Goal: Task Accomplishment & Management: Manage account settings

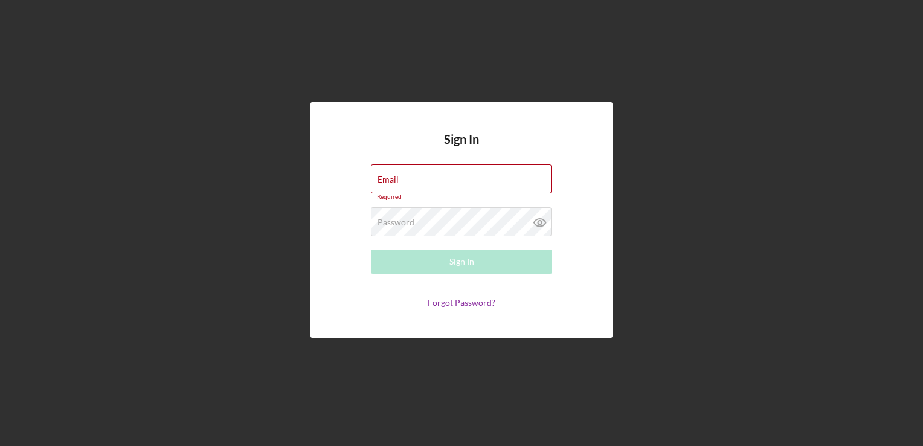
click at [456, 310] on div "Sign In Email Required Password Required Sign In Forgot Password?" at bounding box center [461, 220] width 302 height 236
click at [447, 301] on link "Forgot Password?" at bounding box center [461, 302] width 68 height 10
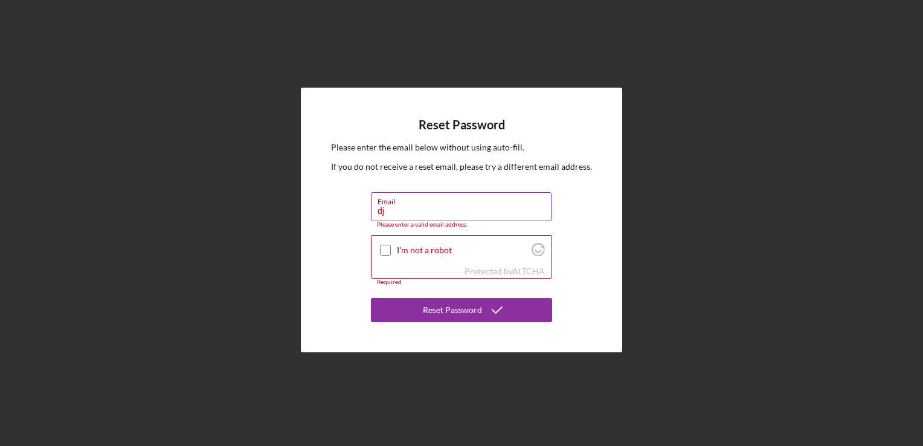
click at [441, 221] on div "Please enter a valid email address." at bounding box center [461, 224] width 181 height 7
type input "[EMAIL_ADDRESS][DOMAIN_NAME]"
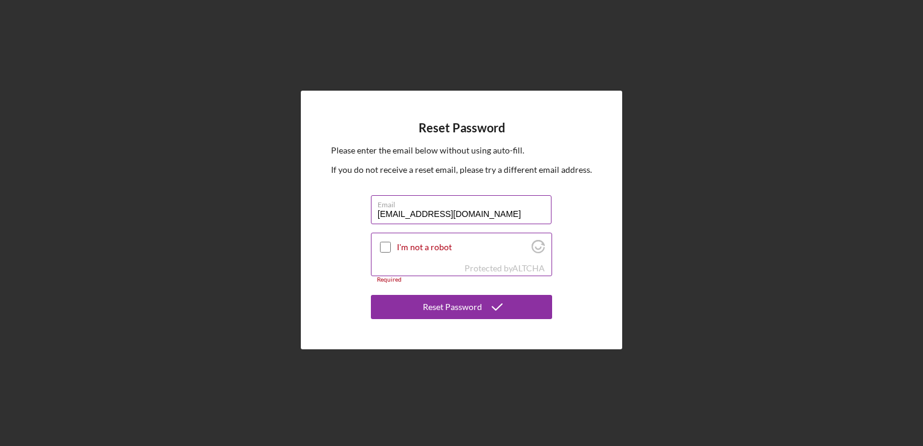
click at [384, 248] on input "I'm not a robot" at bounding box center [385, 247] width 11 height 11
checkbox input "true"
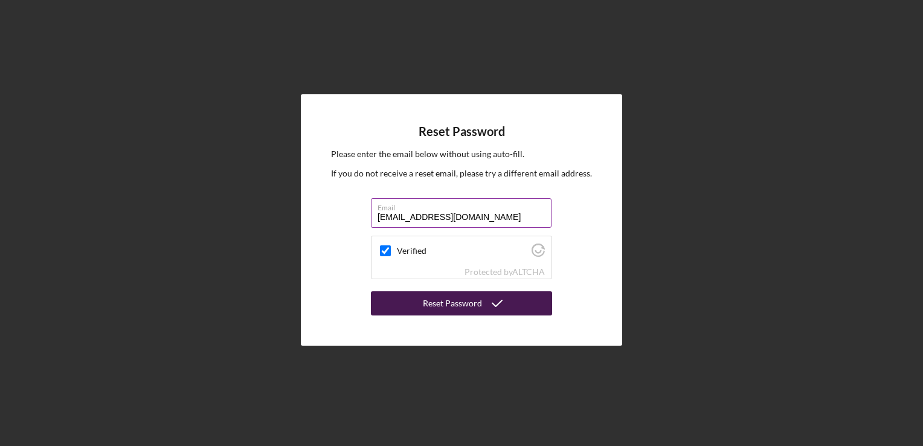
click at [449, 305] on div "Reset Password" at bounding box center [452, 303] width 59 height 24
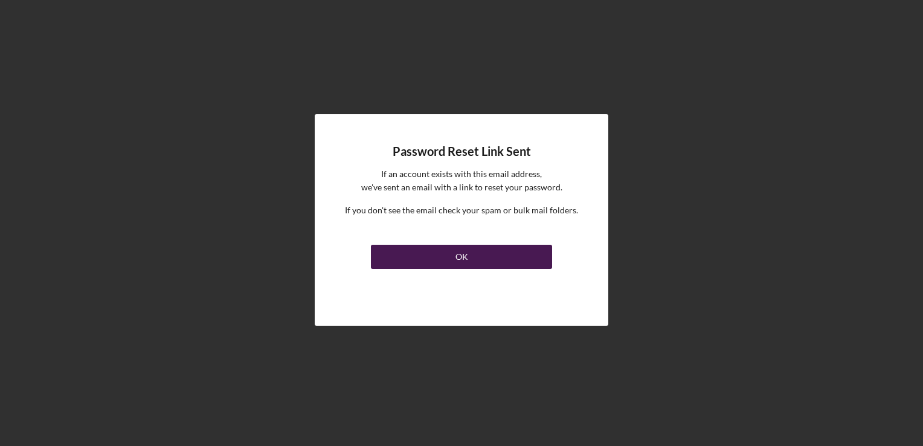
click at [464, 258] on div "OK" at bounding box center [461, 257] width 13 height 24
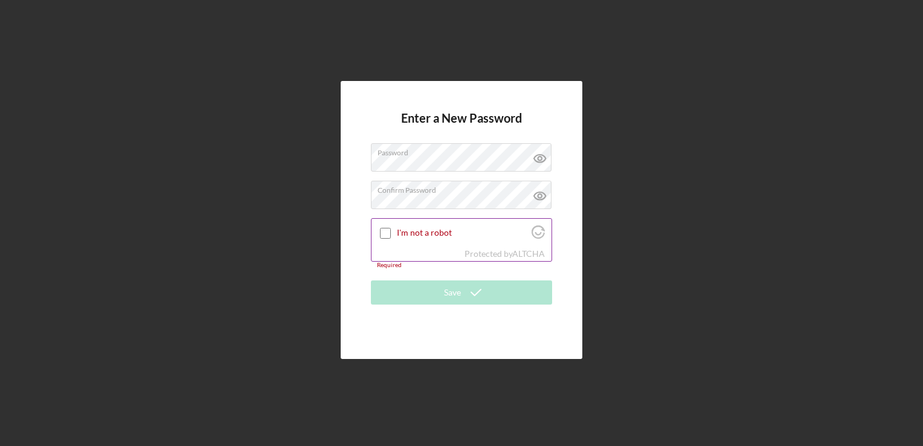
click at [389, 235] on input "I'm not a robot" at bounding box center [385, 233] width 11 height 11
checkbox input "true"
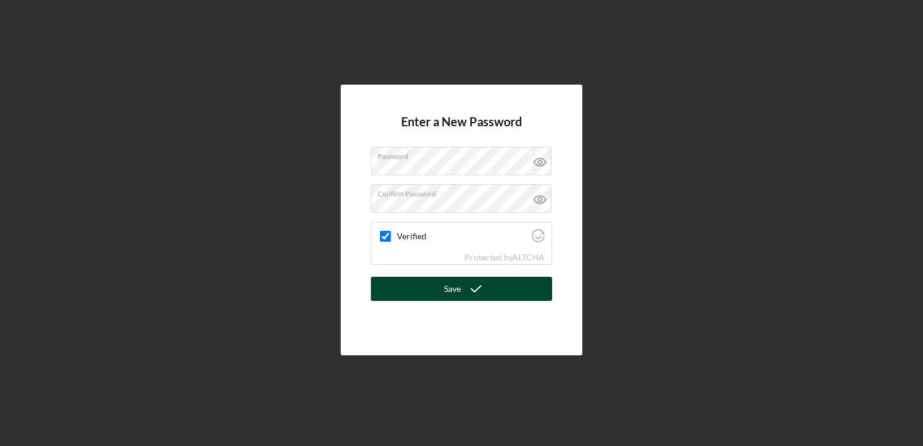
click at [466, 289] on icon "submit" at bounding box center [476, 289] width 30 height 30
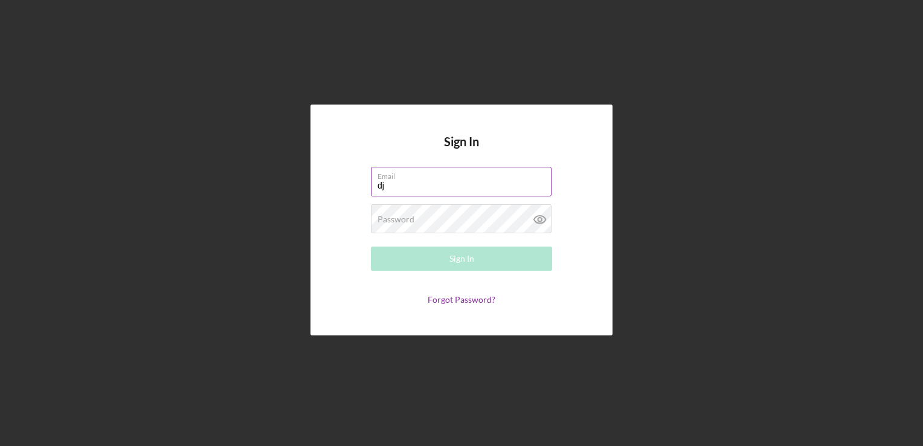
type input "d"
type input "D"
type input "m"
type input "d"
type input "[EMAIL_ADDRESS][DOMAIN_NAME]"
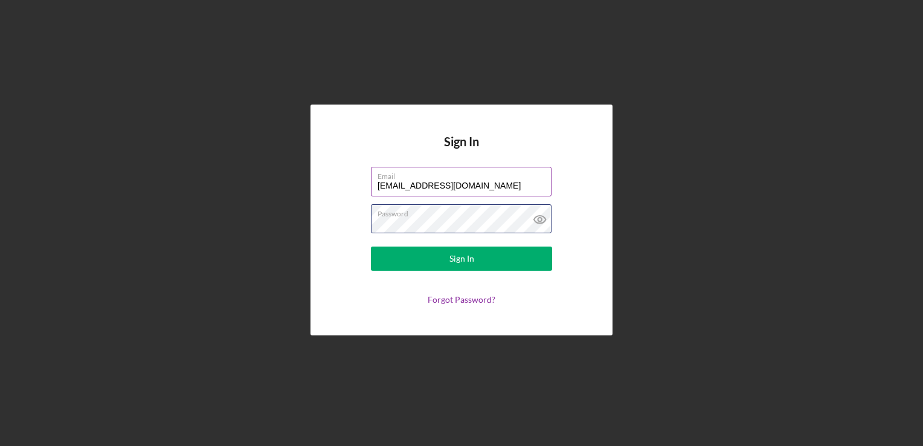
click at [371, 246] on button "Sign In" at bounding box center [461, 258] width 181 height 24
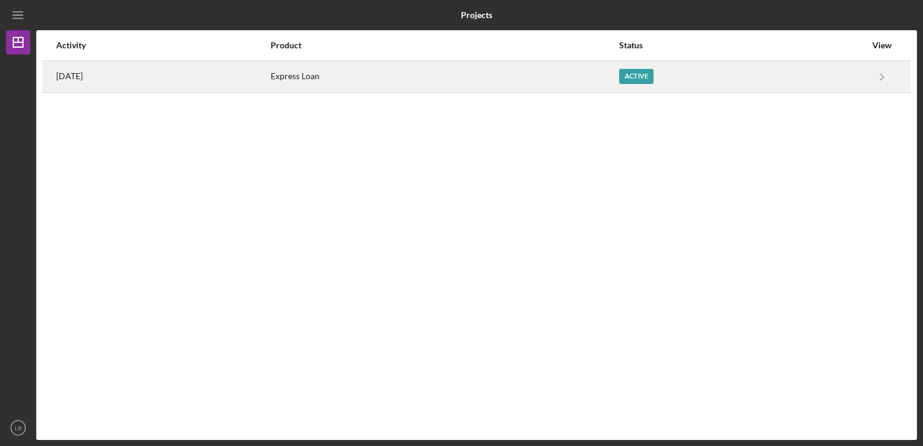
click at [653, 74] on div "Active" at bounding box center [636, 76] width 34 height 15
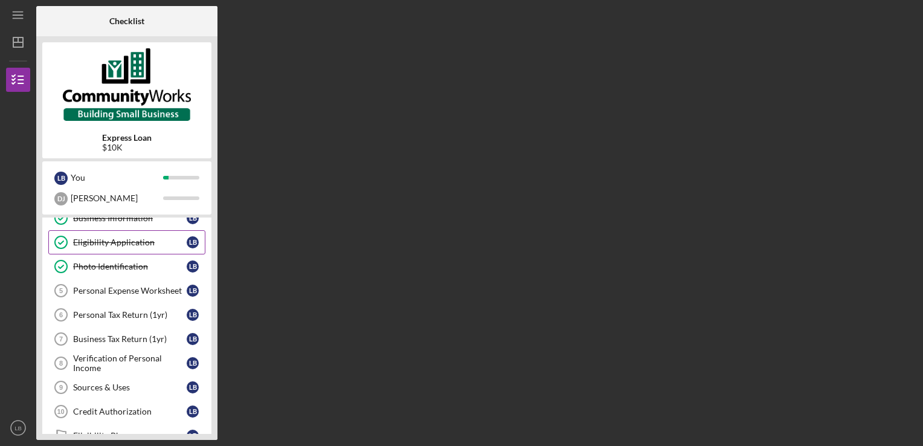
scroll to position [64, 0]
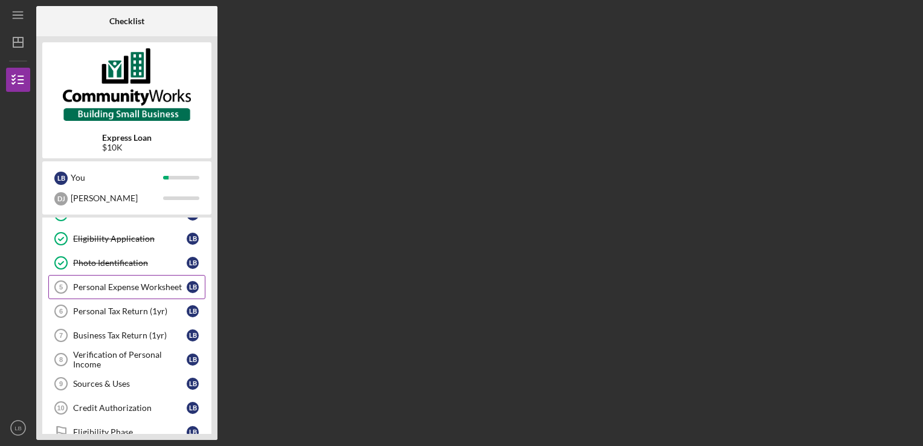
click at [147, 291] on link "Personal Expense Worksheet 5 Personal Expense Worksheet L B" at bounding box center [126, 287] width 157 height 24
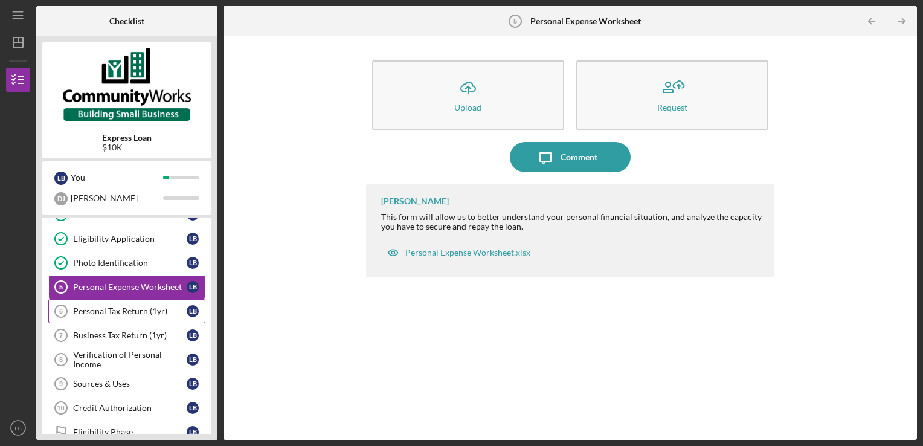
click at [137, 307] on div "Personal Tax Return (1yr)" at bounding box center [130, 311] width 114 height 10
